Goal: Information Seeking & Learning: Learn about a topic

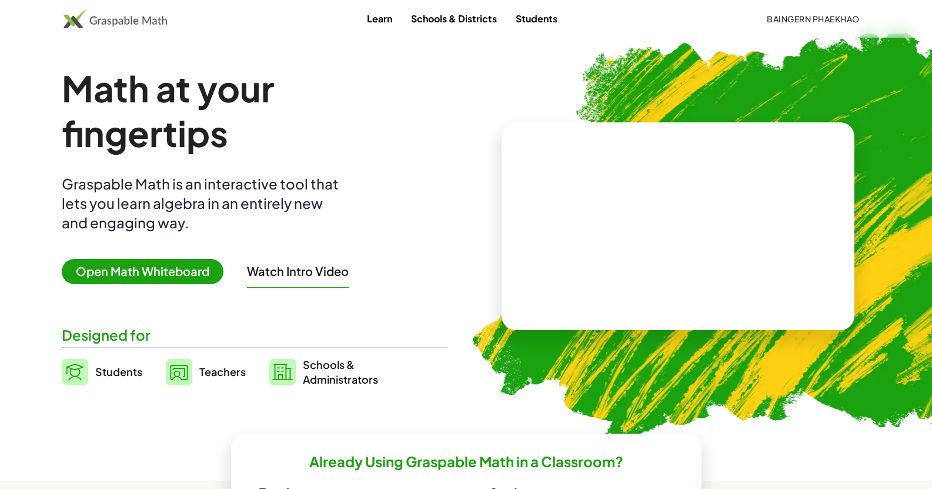
click at [323, 274] on button "Watch Intro Video" at bounding box center [298, 270] width 102 height 15
click at [188, 270] on span "Open Math Whiteboard" at bounding box center [143, 271] width 162 height 25
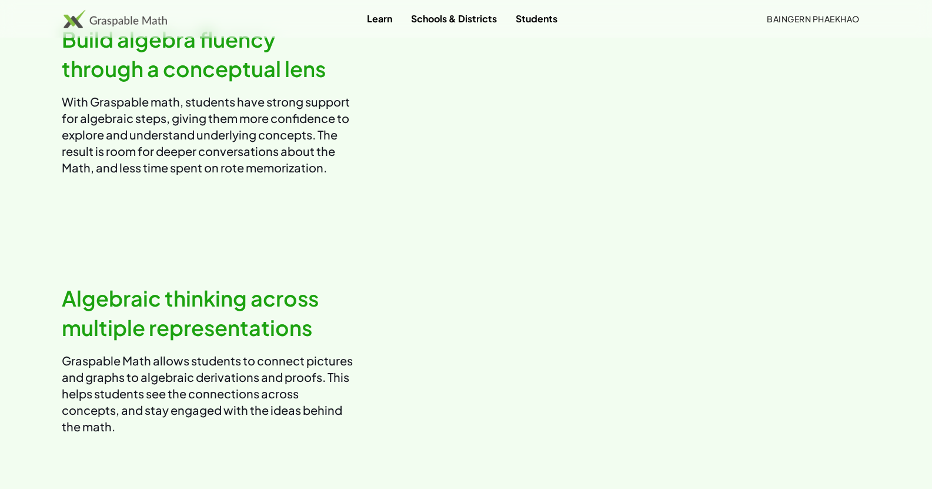
scroll to position [659, 0]
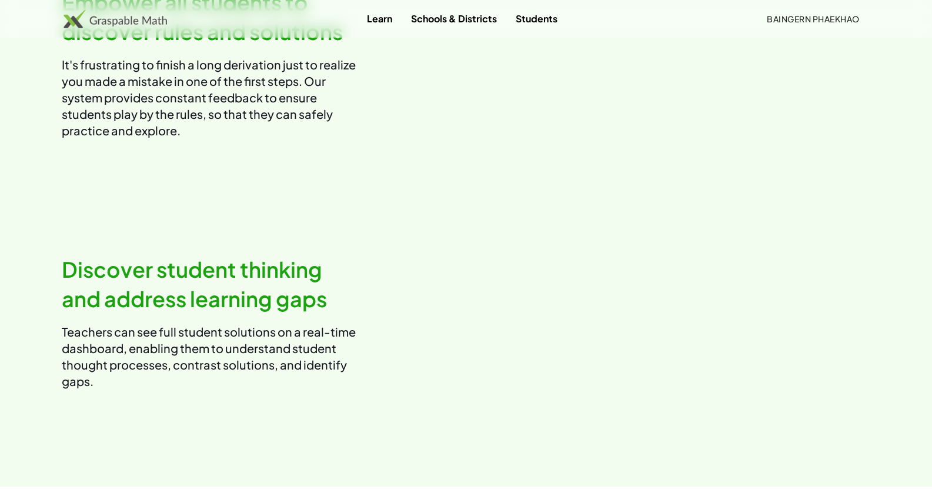
scroll to position [1215, 0]
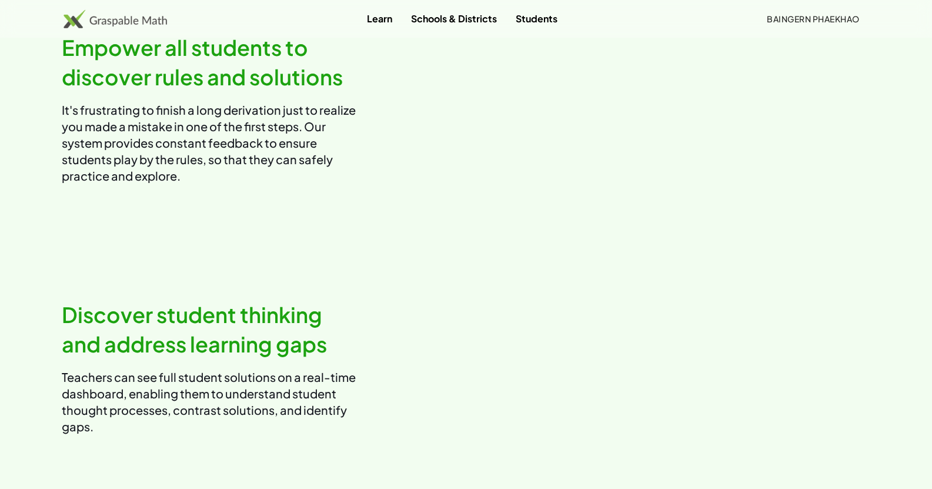
click at [721, 207] on video at bounding box center [673, 108] width 395 height 198
click at [684, 207] on video at bounding box center [673, 108] width 395 height 198
drag, startPoint x: 680, startPoint y: 263, endPoint x: 696, endPoint y: 211, distance: 54.7
click at [696, 207] on video at bounding box center [673, 108] width 395 height 198
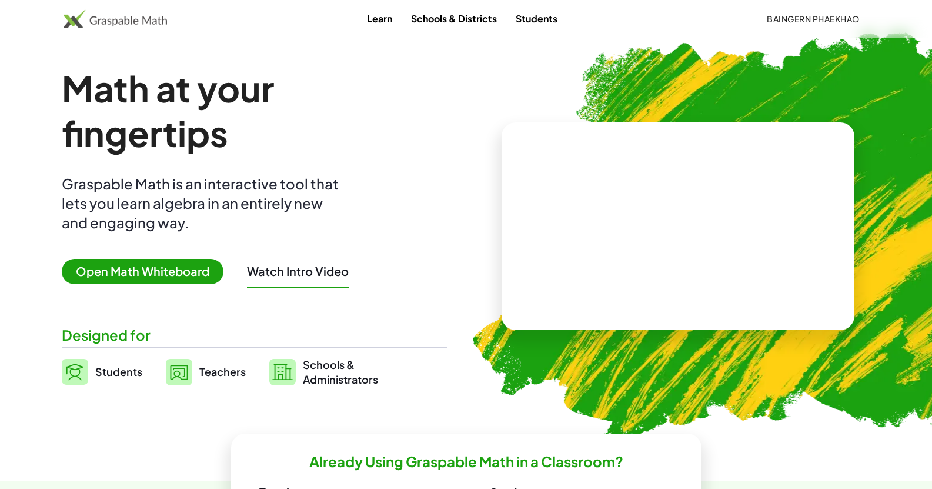
scroll to position [0, 0]
drag, startPoint x: 732, startPoint y: 216, endPoint x: 714, endPoint y: 221, distance: 18.8
click at [714, 221] on video at bounding box center [678, 226] width 176 height 88
drag, startPoint x: 699, startPoint y: 223, endPoint x: 659, endPoint y: 233, distance: 40.5
click at [659, 233] on div at bounding box center [680, 215] width 100 height 44
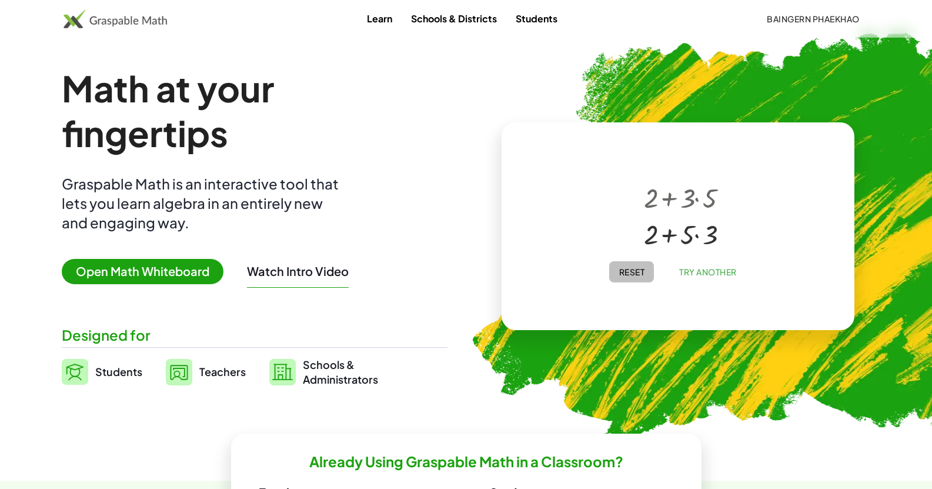
click at [645, 272] on button "Reset" at bounding box center [631, 271] width 45 height 21
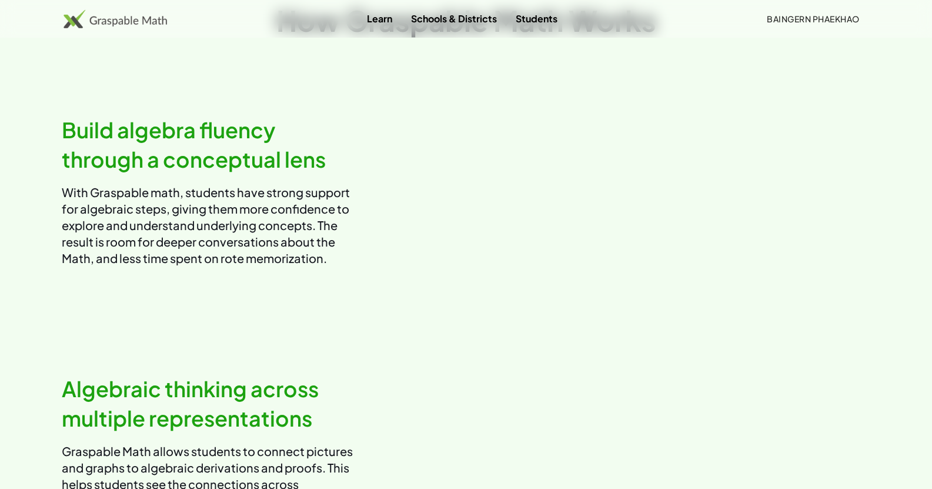
scroll to position [517, 0]
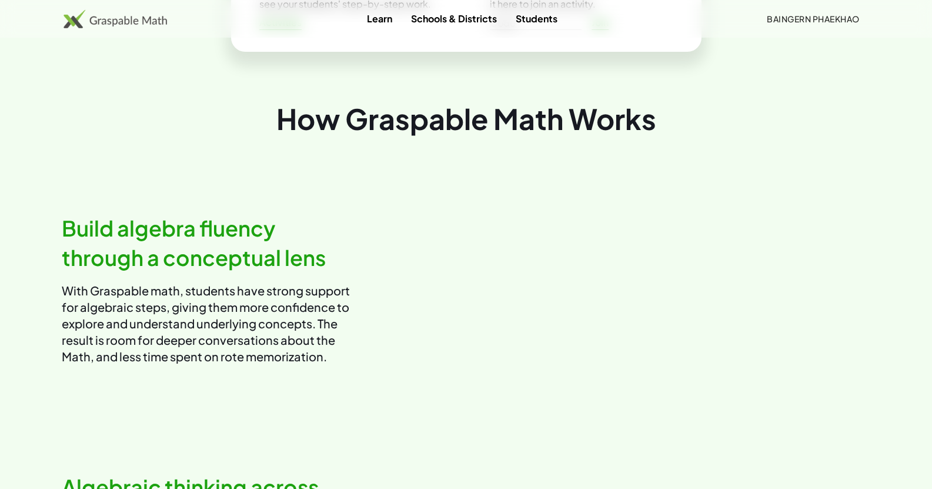
click at [528, 23] on link "Students" at bounding box center [536, 19] width 61 height 22
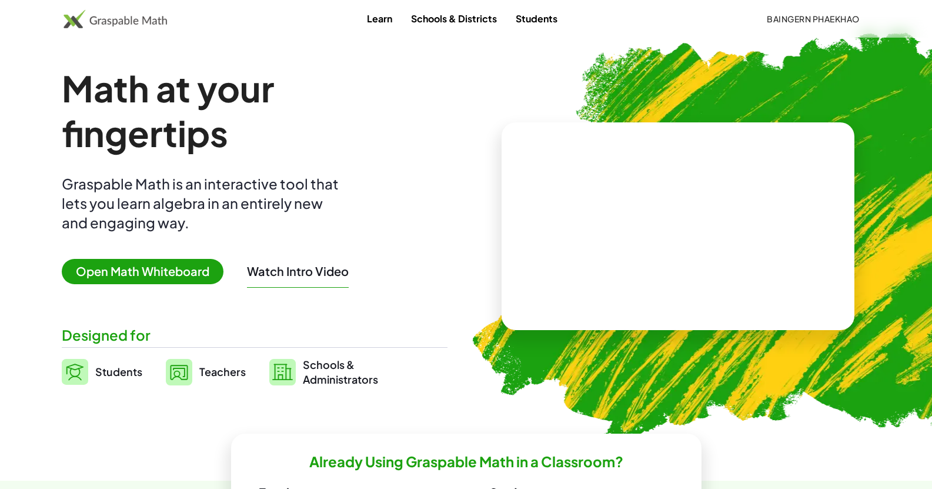
click at [189, 370] on img at bounding box center [179, 372] width 26 height 26
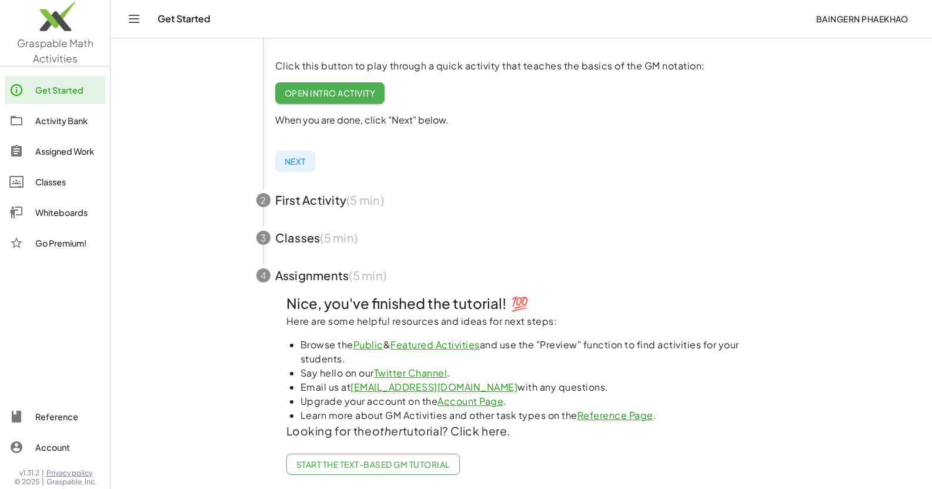
scroll to position [266, 0]
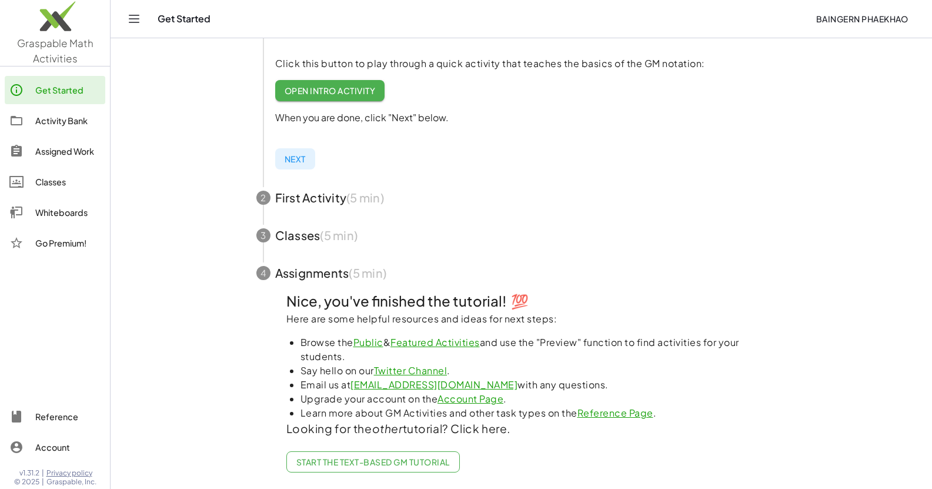
click at [338, 193] on span "button" at bounding box center [521, 198] width 559 height 38
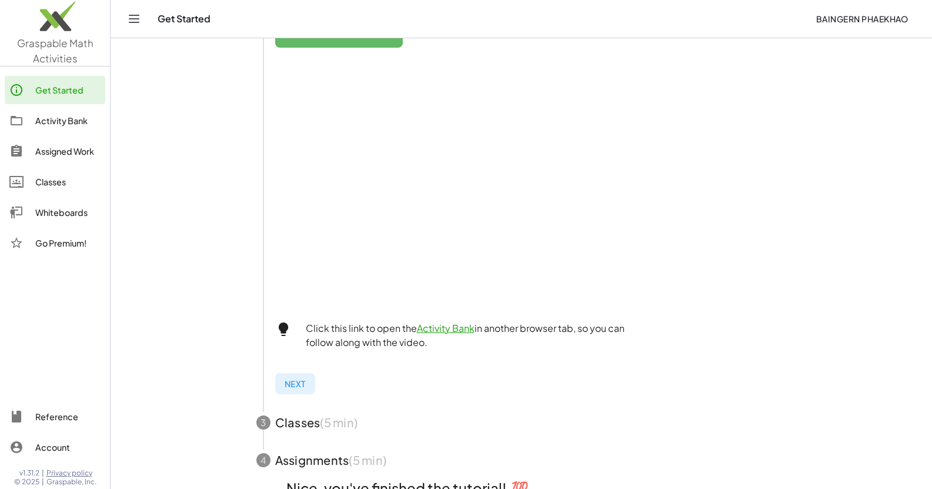
click at [89, 125] on div "Activity Bank" at bounding box center [67, 120] width 65 height 14
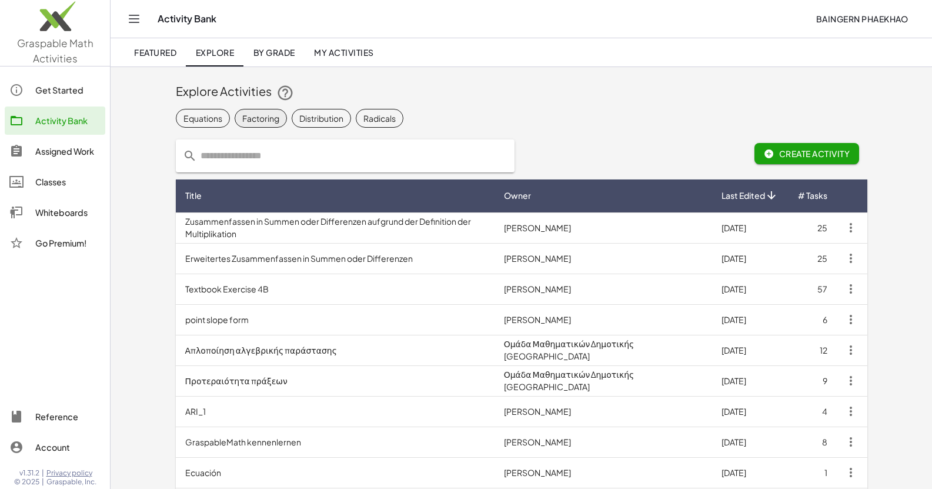
click at [258, 123] on div "Factoring" at bounding box center [260, 118] width 37 height 12
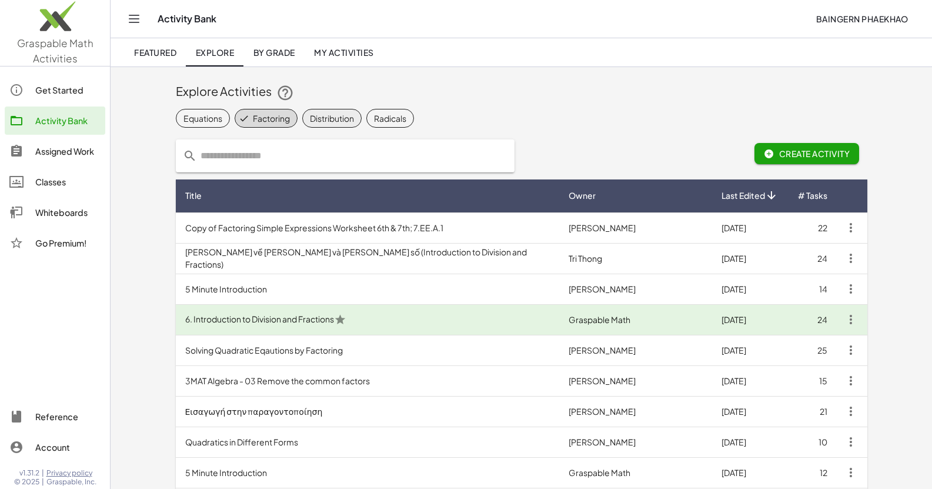
click at [346, 123] on div "Distribution" at bounding box center [332, 118] width 44 height 12
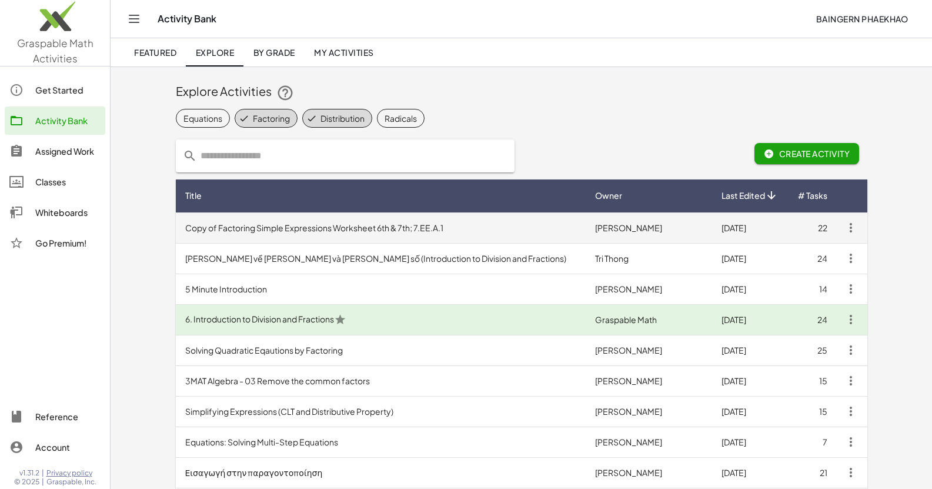
click at [369, 229] on td "Copy of Factoring Simple Expressions Worksheet 6th & 7th; 7.EE.A.1" at bounding box center [381, 227] width 410 height 31
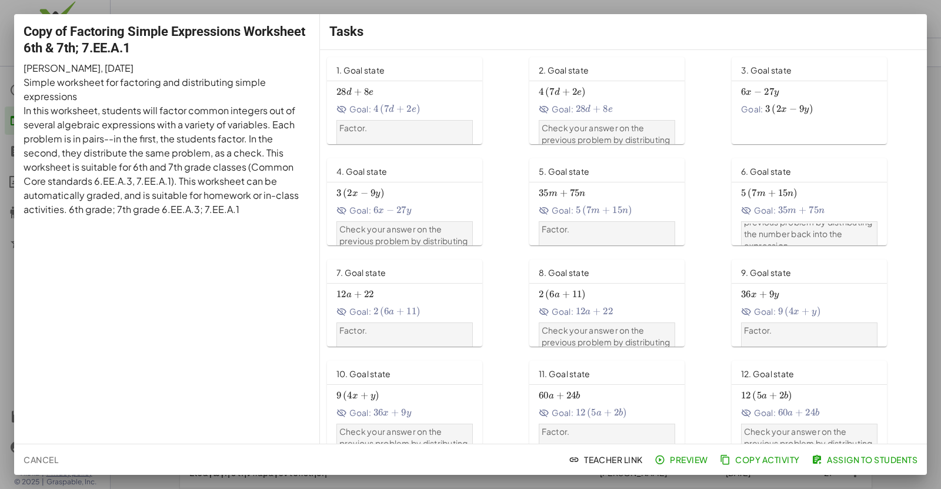
drag, startPoint x: 0, startPoint y: 129, endPoint x: 9, endPoint y: 136, distance: 10.9
click at [0, 129] on div at bounding box center [470, 244] width 941 height 489
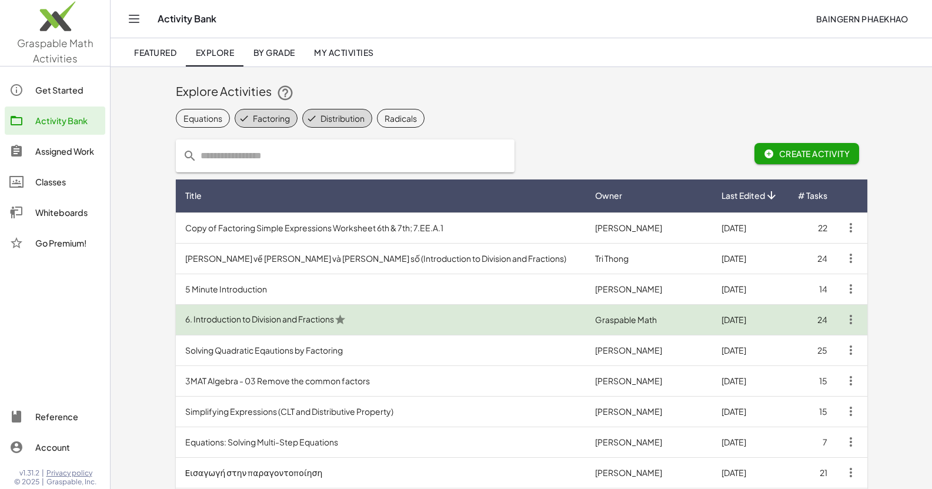
click at [309, 323] on td "6. Introduction to Division and Fractions" at bounding box center [381, 319] width 410 height 31
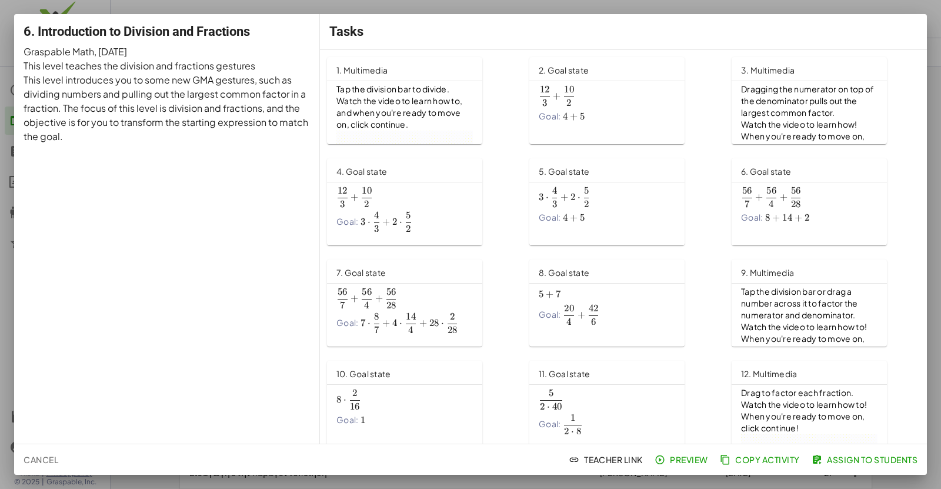
click at [473, 9] on div at bounding box center [470, 244] width 941 height 489
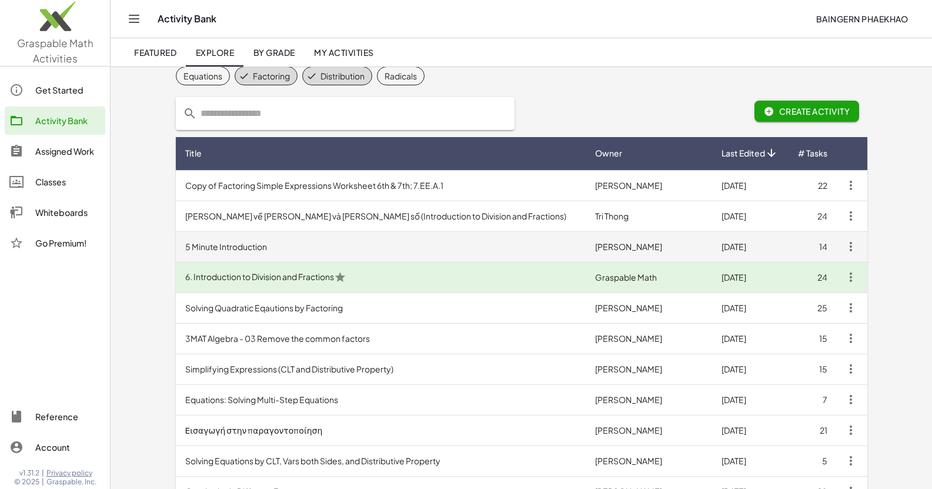
scroll to position [118, 0]
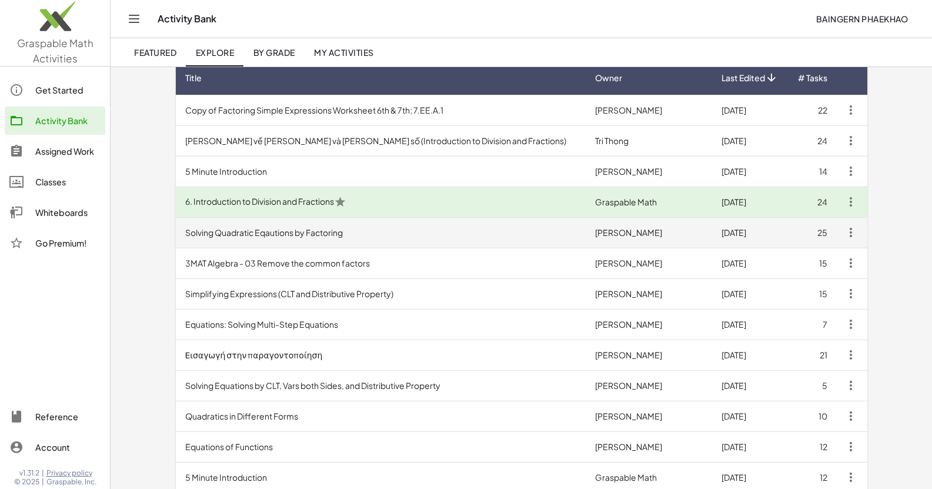
click at [300, 234] on td "Solving Quadratic Eqautions by Factoring" at bounding box center [381, 232] width 410 height 31
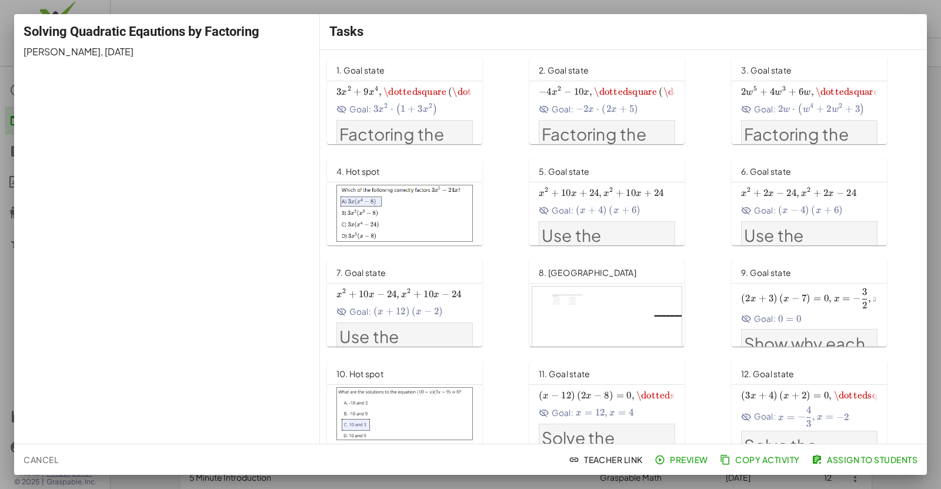
click at [0, 98] on div at bounding box center [470, 244] width 941 height 489
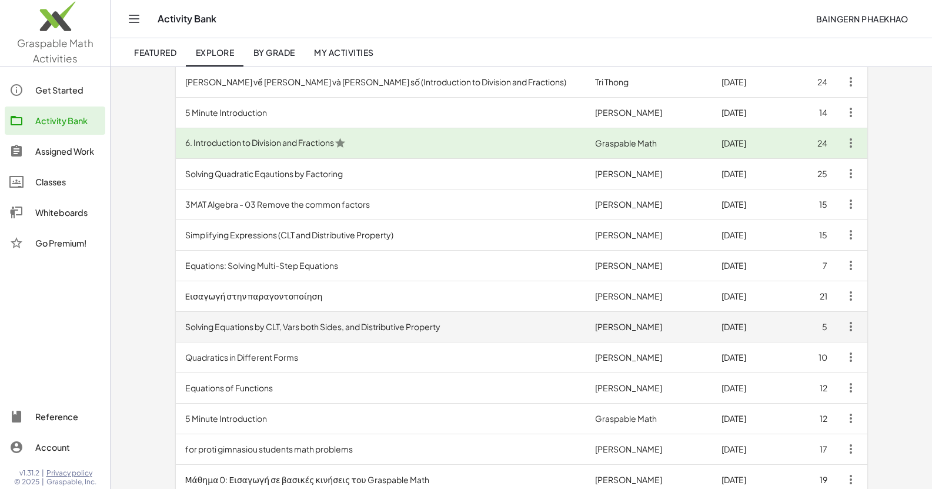
scroll to position [235, 0]
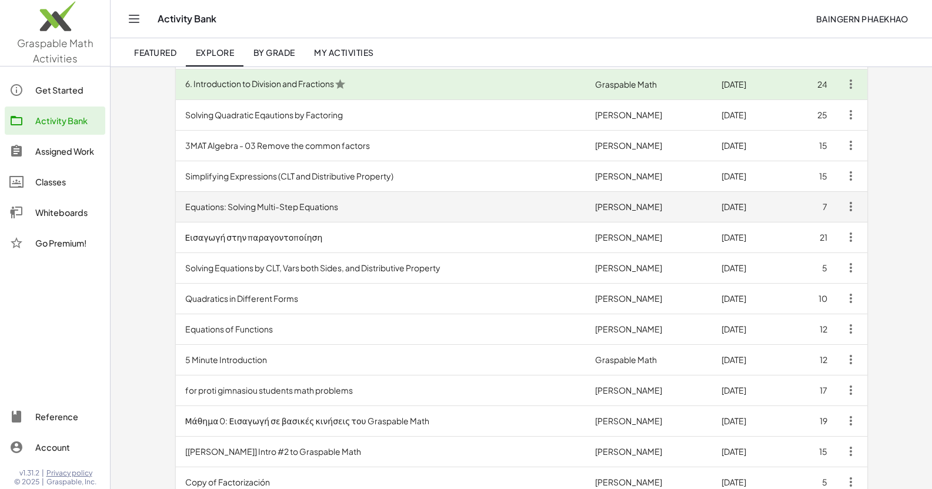
click at [318, 213] on td "Equations: Solving Multi-Step Equations" at bounding box center [381, 206] width 410 height 31
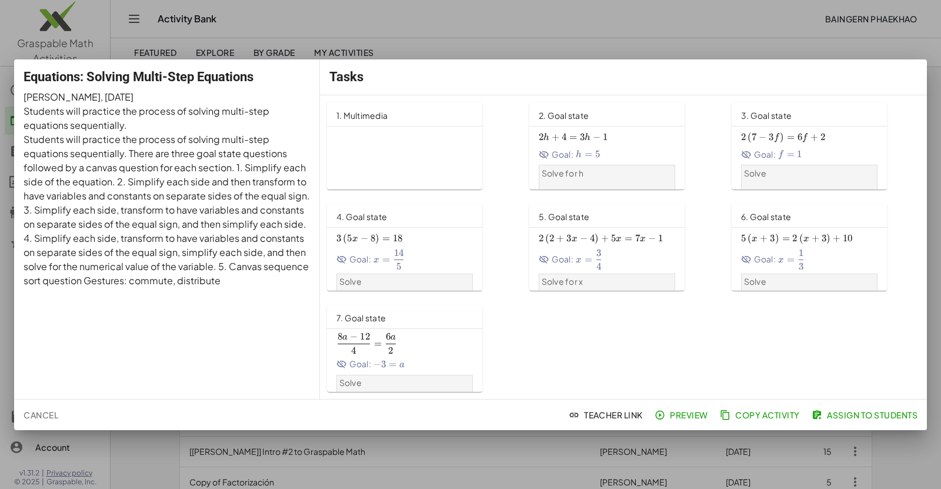
click at [843, 240] on span "10" at bounding box center [848, 238] width 10 height 12
click at [564, 16] on div at bounding box center [470, 244] width 941 height 489
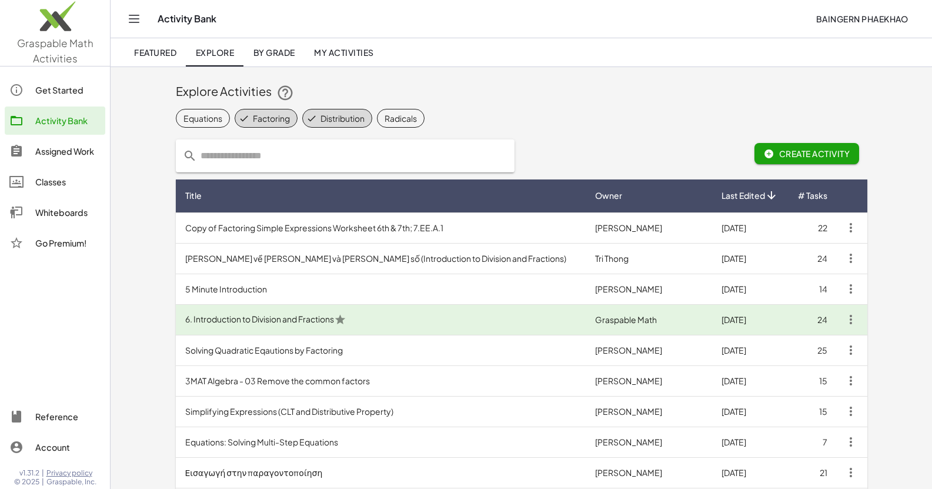
click at [148, 50] on span "Featured" at bounding box center [155, 52] width 42 height 11
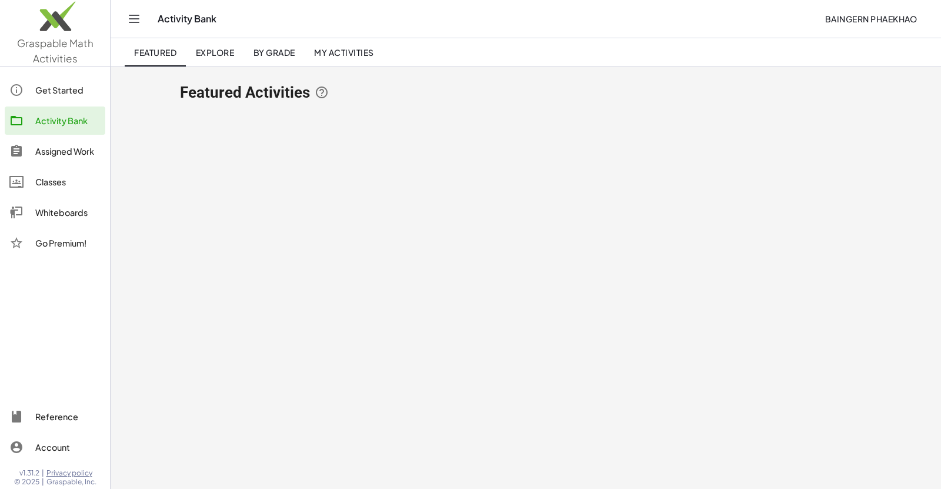
click at [69, 20] on img at bounding box center [55, 19] width 110 height 50
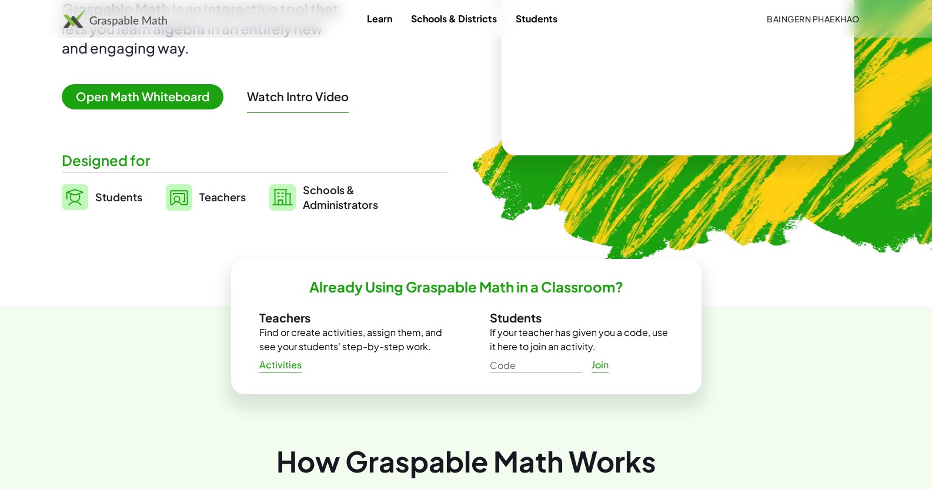
scroll to position [176, 0]
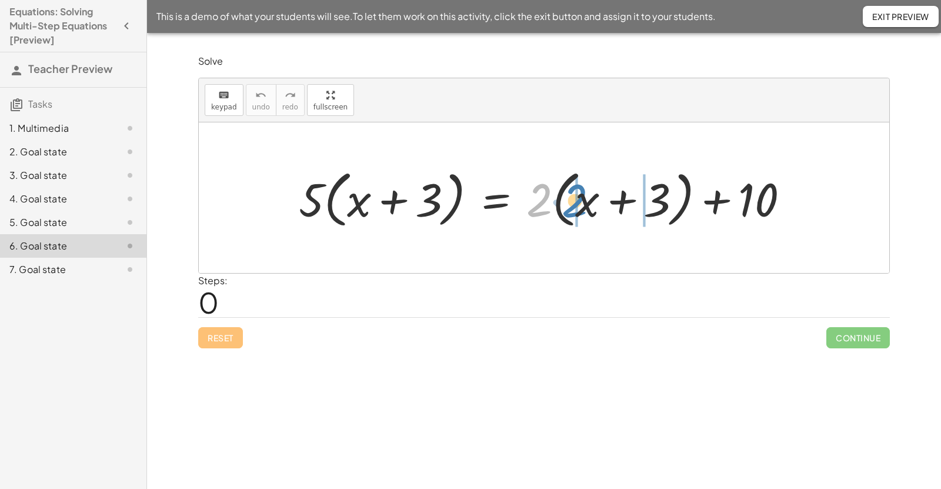
drag, startPoint x: 542, startPoint y: 203, endPoint x: 577, endPoint y: 203, distance: 35.3
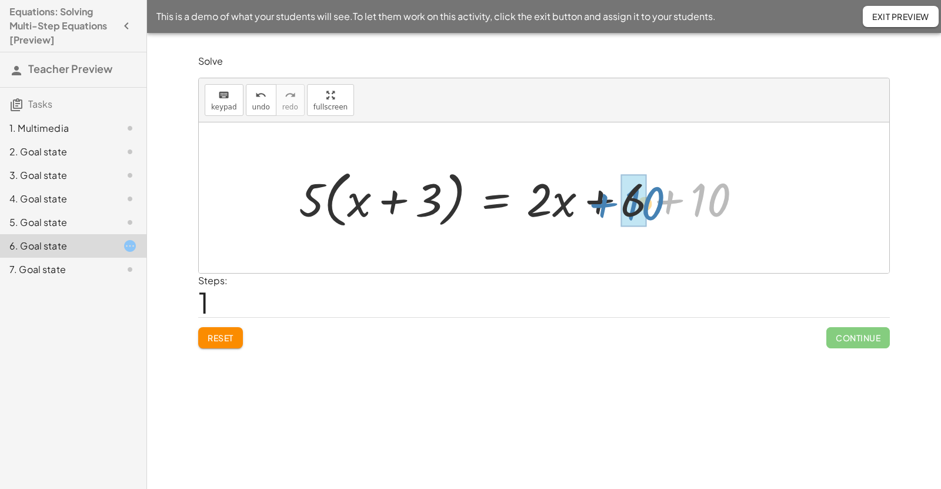
drag, startPoint x: 667, startPoint y: 202, endPoint x: 602, endPoint y: 206, distance: 66.0
click at [602, 206] on div at bounding box center [525, 198] width 464 height 68
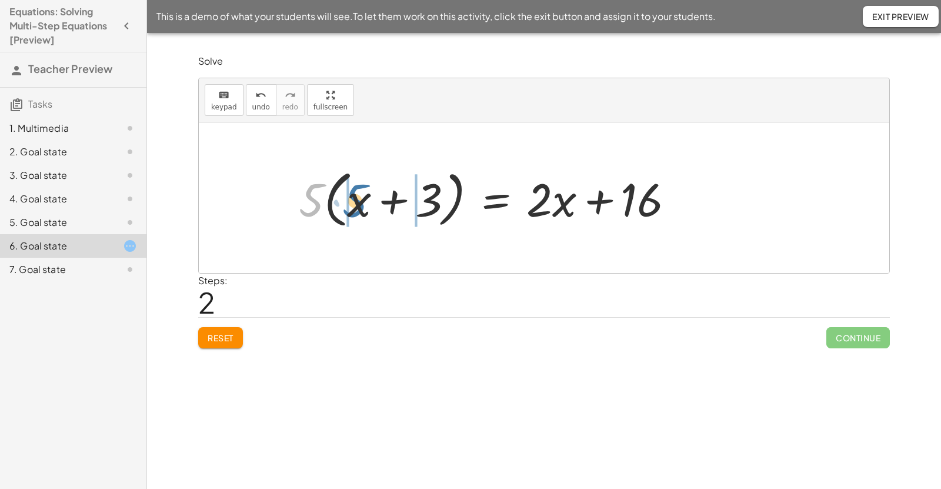
drag, startPoint x: 304, startPoint y: 202, endPoint x: 348, endPoint y: 202, distance: 43.5
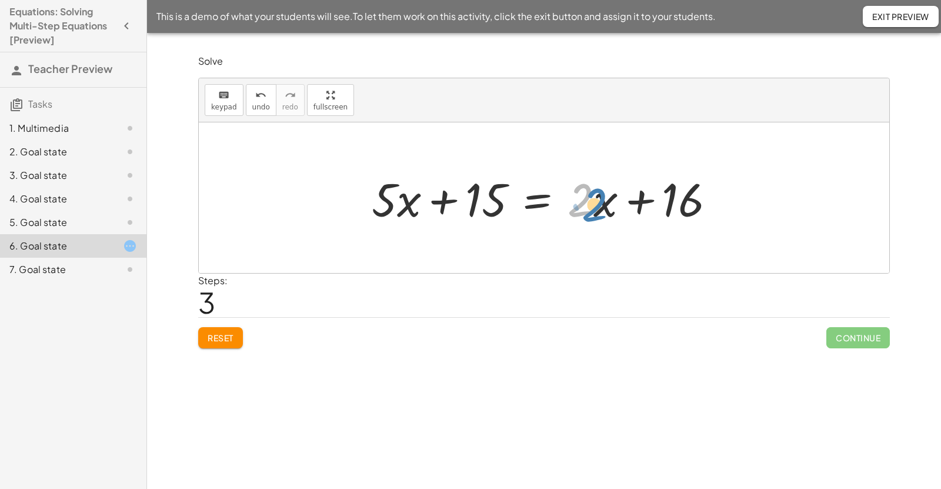
drag, startPoint x: 592, startPoint y: 206, endPoint x: 606, endPoint y: 211, distance: 14.9
click at [606, 211] on div at bounding box center [548, 198] width 365 height 61
drag, startPoint x: 600, startPoint y: 202, endPoint x: 592, endPoint y: 202, distance: 8.3
click at [592, 202] on div at bounding box center [548, 198] width 365 height 61
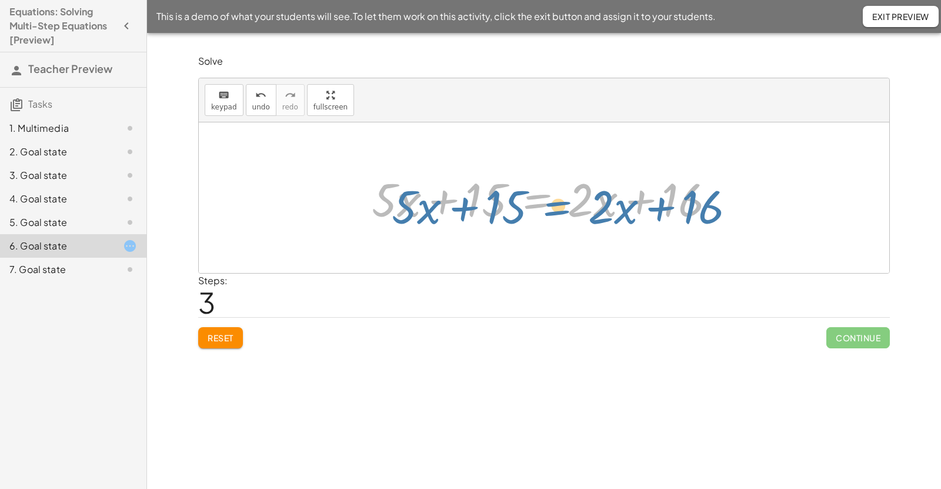
drag, startPoint x: 558, startPoint y: 175, endPoint x: 574, endPoint y: 179, distance: 16.3
click at [574, 179] on div at bounding box center [548, 198] width 365 height 61
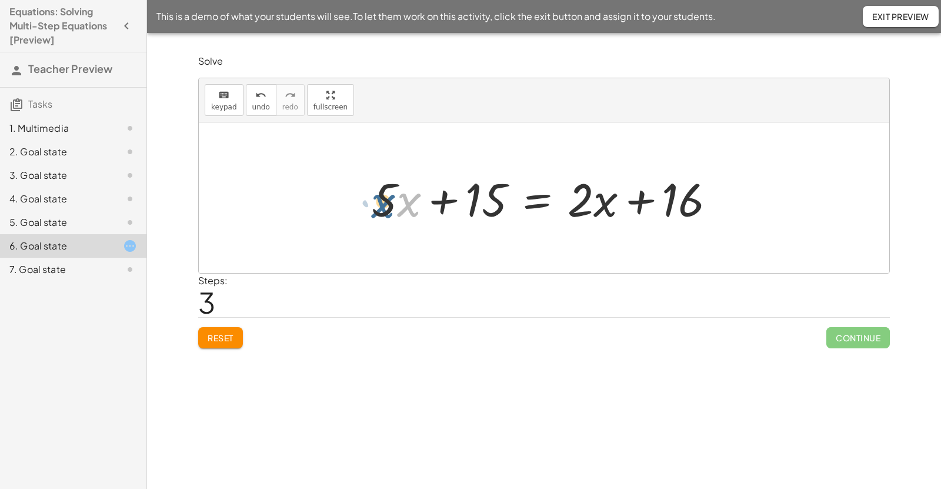
drag, startPoint x: 399, startPoint y: 203, endPoint x: 445, endPoint y: 210, distance: 46.4
click at [382, 202] on div at bounding box center [548, 198] width 365 height 61
click at [636, 203] on div at bounding box center [548, 198] width 365 height 61
click at [613, 200] on div at bounding box center [548, 198] width 365 height 61
click at [664, 192] on div at bounding box center [548, 198] width 365 height 61
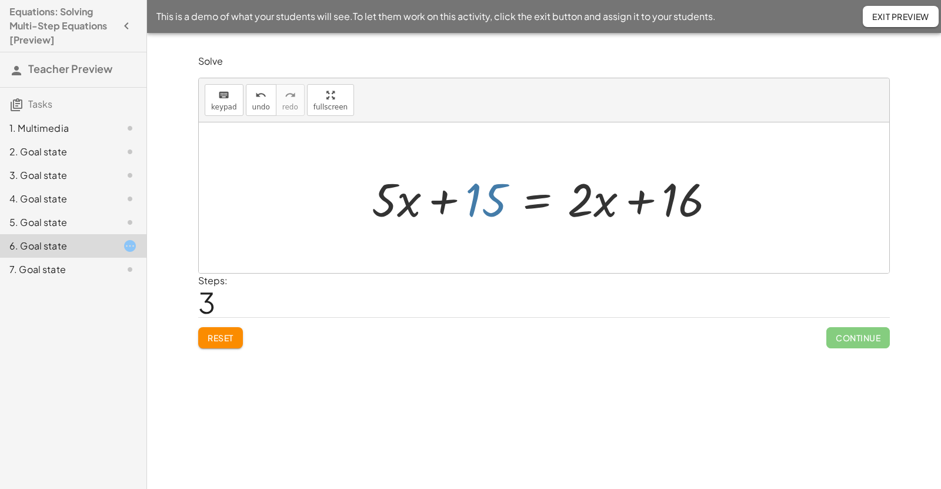
drag, startPoint x: 476, startPoint y: 205, endPoint x: 492, endPoint y: 235, distance: 33.4
click at [491, 241] on div "· 5 · ( + x + 3 ) = + · 2 · ( + x + 3 ) + 10 · 5 · ( + x + 3 ) = + · 2 · x + · …" at bounding box center [544, 197] width 690 height 151
drag, startPoint x: 473, startPoint y: 203, endPoint x: 456, endPoint y: 219, distance: 23.3
click at [480, 248] on div "· 5 · ( + x + 3 ) = + · 2 · ( + x + 3 ) + 10 · 5 · ( + x + 3 ) = + · 2 · x + · …" at bounding box center [544, 197] width 690 height 151
drag, startPoint x: 443, startPoint y: 196, endPoint x: 482, endPoint y: 202, distance: 39.3
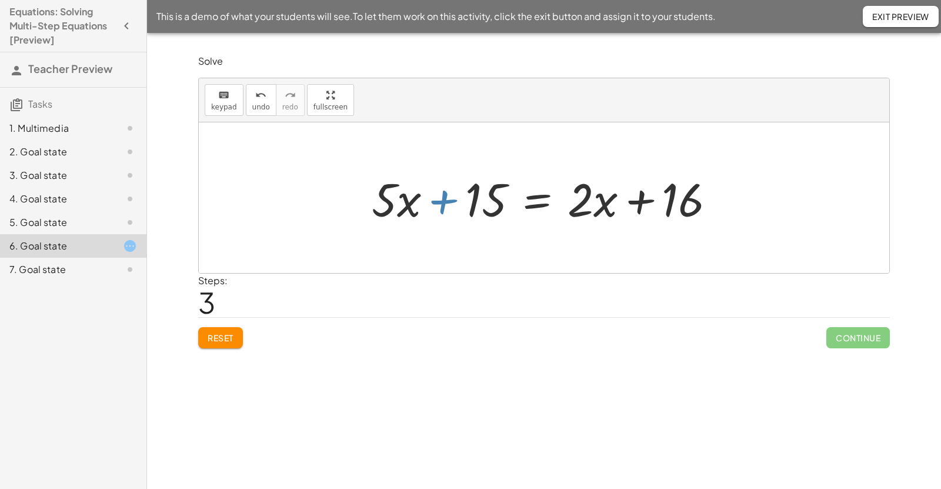
click at [473, 238] on div "· 5 · ( + x + 3 ) = + · 2 · ( + x + 3 ) + 10 · 5 · ( + x + 3 ) = + · 2 · x + · …" at bounding box center [544, 197] width 690 height 151
drag, startPoint x: 474, startPoint y: 196, endPoint x: 527, endPoint y: 247, distance: 73.6
click at [528, 249] on div "· 5 · ( + x + 3 ) = + · 2 · ( + x + 3 ) + 10 · 5 · ( + x + 3 ) = + · 2 · x + · …" at bounding box center [544, 197] width 690 height 151
drag, startPoint x: 443, startPoint y: 198, endPoint x: 533, endPoint y: 250, distance: 103.8
click at [534, 253] on div "· 5 · ( + x + 3 ) = + · 2 · ( + x + 3 ) + 10 · 5 · ( + x + 3 ) = + · 2 · x + · …" at bounding box center [544, 197] width 690 height 151
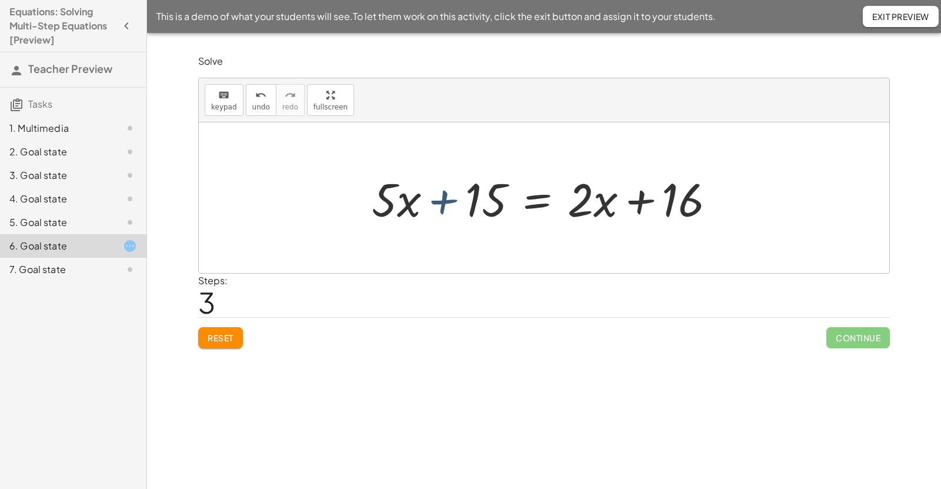
drag, startPoint x: 449, startPoint y: 200, endPoint x: 539, endPoint y: 164, distance: 96.9
click at [539, 163] on div "· 5 · ( + x + 3 ) = + · 2 · ( + x + 3 ) + 10 · 5 · ( + x + 3 ) = + · 2 · x + · …" at bounding box center [544, 197] width 690 height 151
drag, startPoint x: 477, startPoint y: 202, endPoint x: 532, endPoint y: 161, distance: 68.4
click at [535, 159] on div "· 5 · ( + x + 3 ) = + · 2 · ( + x + 3 ) + 10 · 5 · ( + x + 3 ) = + · 2 · x + · …" at bounding box center [544, 197] width 690 height 151
drag, startPoint x: 667, startPoint y: 204, endPoint x: 643, endPoint y: 216, distance: 26.8
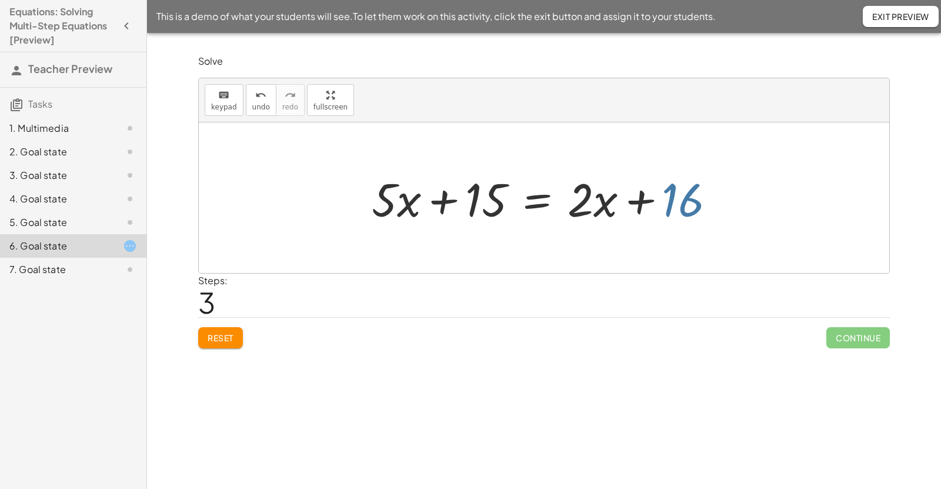
click at [634, 250] on div "· 5 · ( + x + 3 ) = + · 2 · ( + x + 3 ) + 10 · 5 · ( + x + 3 ) = + · 2 · x + · …" at bounding box center [544, 197] width 690 height 151
drag, startPoint x: 638, startPoint y: 207, endPoint x: 600, endPoint y: 247, distance: 54.9
click at [600, 247] on div "· 5 · ( + x + 3 ) = + · 2 · ( + x + 3 ) + 10 · 5 · ( + x + 3 ) = + · 2 · x + · …" at bounding box center [544, 197] width 690 height 151
click at [563, 255] on div at bounding box center [544, 197] width 690 height 151
drag, startPoint x: 470, startPoint y: 198, endPoint x: 408, endPoint y: 200, distance: 62.4
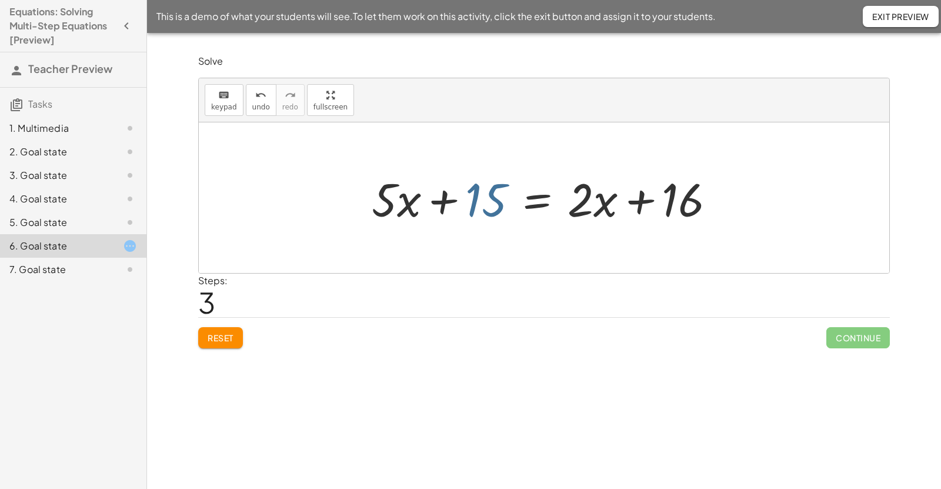
click at [513, 239] on div "· 5 · ( + x + 3 ) = + · 2 · ( + x + 3 ) + 10 · 5 · ( + x + 3 ) = + · 2 · x + · …" at bounding box center [544, 197] width 690 height 151
click at [443, 201] on div at bounding box center [548, 198] width 365 height 61
drag, startPoint x: 443, startPoint y: 201, endPoint x: 582, endPoint y: 268, distance: 153.6
click at [582, 272] on div "· 5 · ( + x + 3 ) = + · 2 · ( + x + 3 ) + 10 · 5 · ( + x + 3 ) = + · 2 · x + · …" at bounding box center [544, 197] width 690 height 151
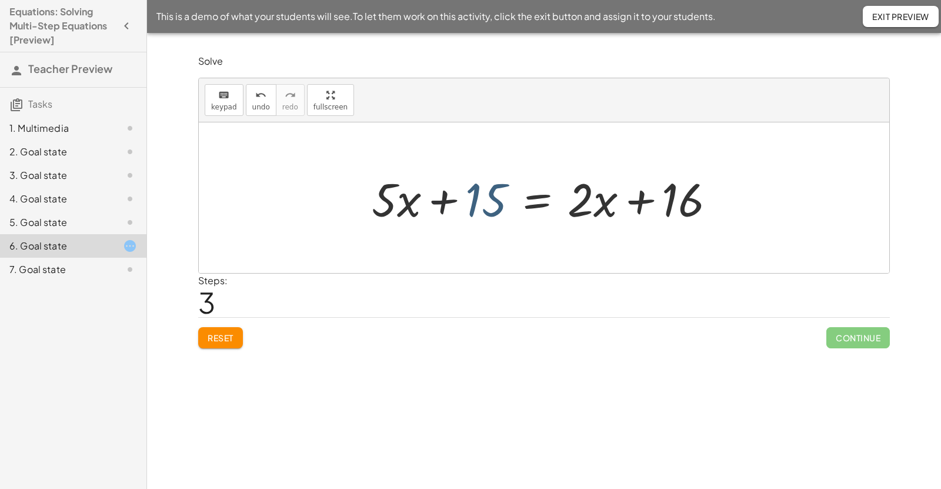
drag, startPoint x: 495, startPoint y: 202, endPoint x: 663, endPoint y: 208, distance: 168.3
click at [663, 208] on div at bounding box center [548, 198] width 365 height 61
drag, startPoint x: 589, startPoint y: 196, endPoint x: 479, endPoint y: 209, distance: 111.3
click at [479, 209] on div at bounding box center [548, 198] width 365 height 61
click at [263, 111] on span "undo" at bounding box center [261, 107] width 18 height 8
